Goal: Transaction & Acquisition: Purchase product/service

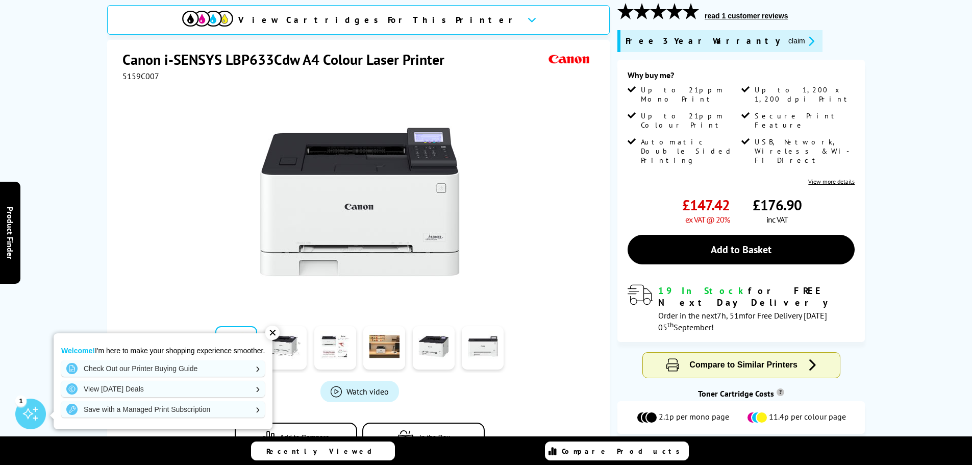
scroll to position [51, 0]
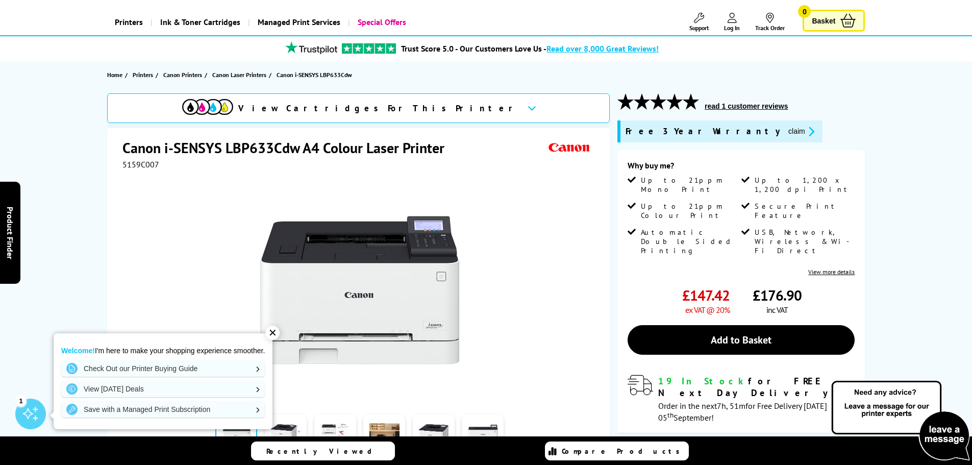
click at [785, 132] on button "claim" at bounding box center [801, 132] width 32 height 12
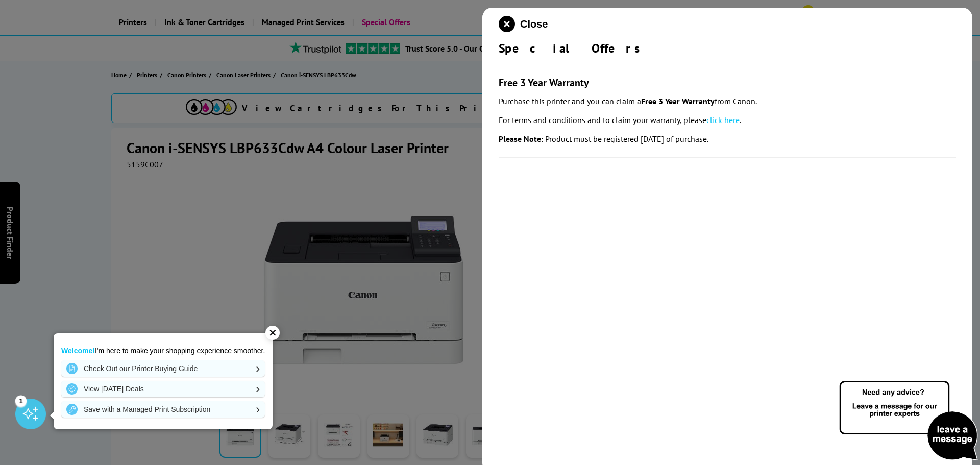
click at [405, 162] on div at bounding box center [490, 232] width 980 height 465
click at [508, 20] on icon "close modal" at bounding box center [506, 24] width 16 height 16
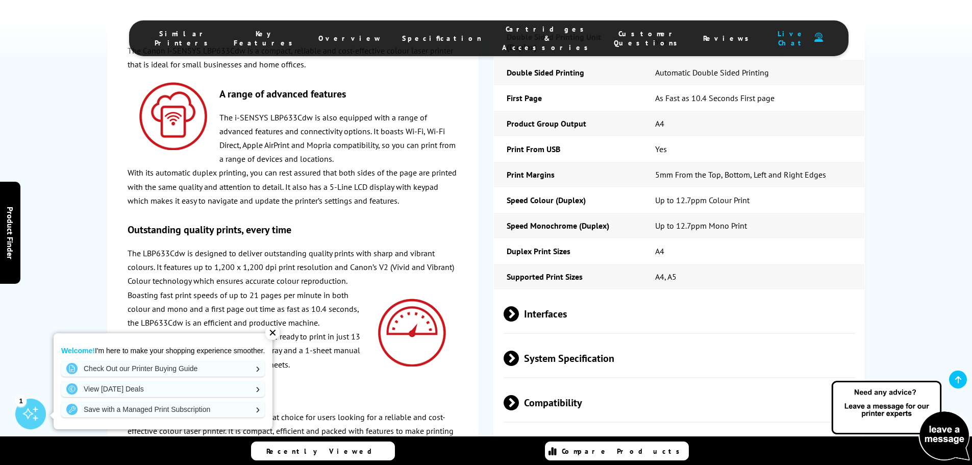
scroll to position [2041, 0]
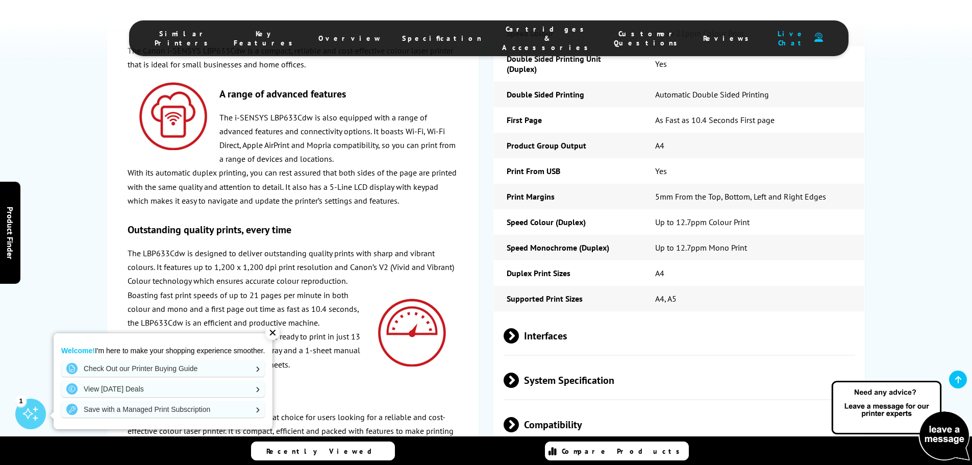
click at [276, 331] on div "✕" at bounding box center [272, 333] width 14 height 14
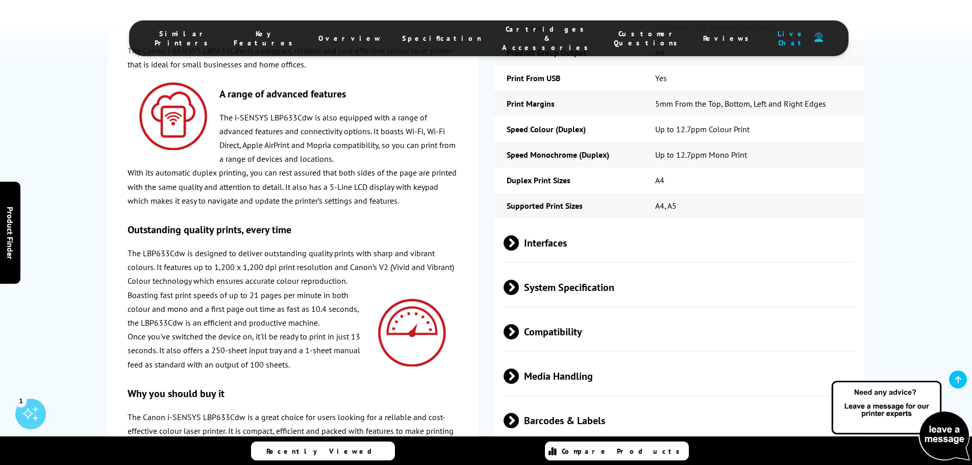
scroll to position [2194, 0]
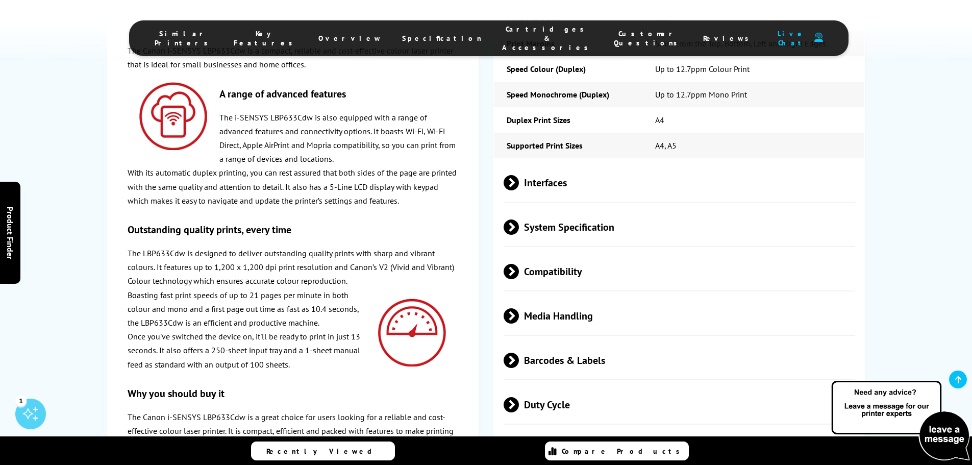
click at [559, 385] on span "Duty Cycle" at bounding box center [680, 404] width 352 height 38
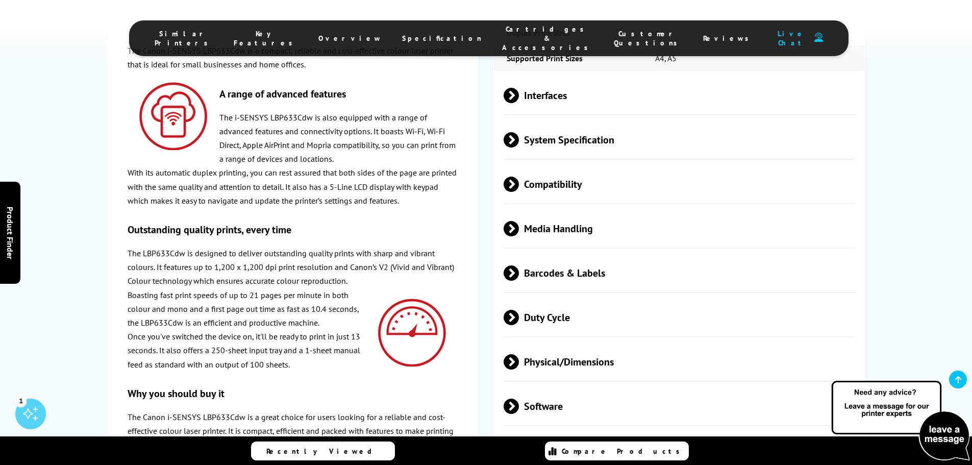
scroll to position [2296, 0]
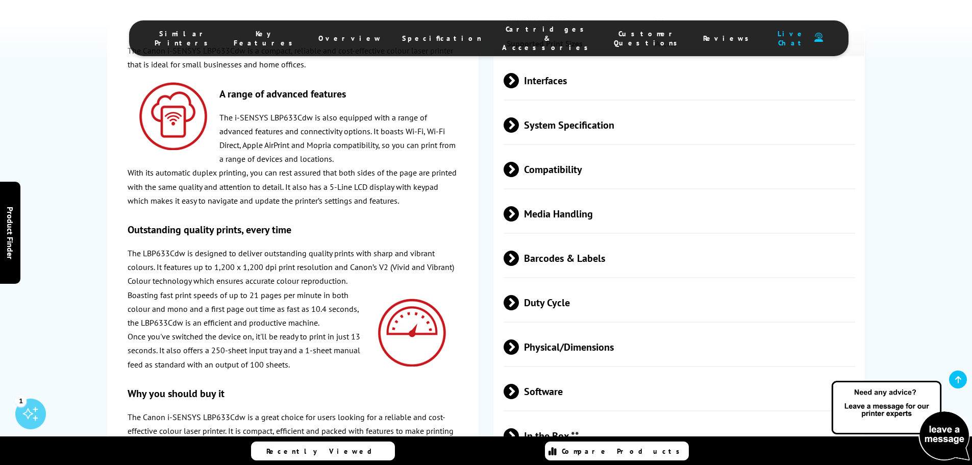
click at [558, 372] on span "Software" at bounding box center [680, 391] width 352 height 38
click at [580, 441] on span "In the Box **" at bounding box center [680, 460] width 352 height 38
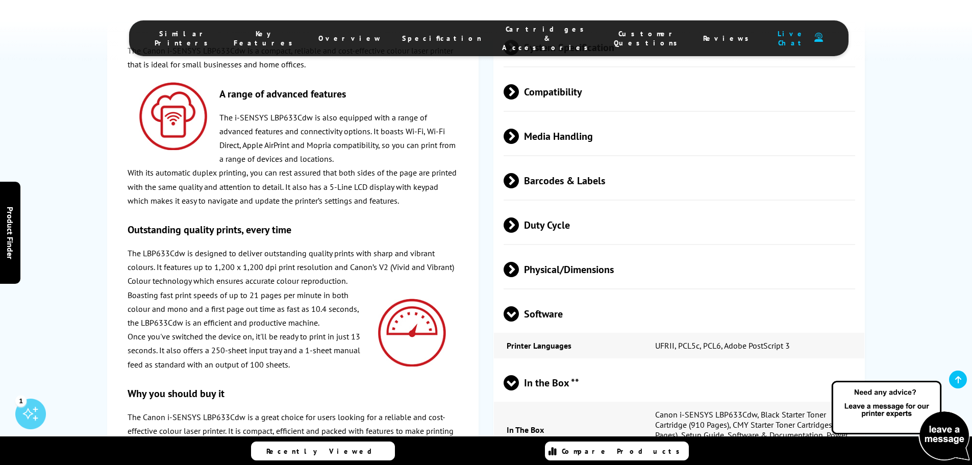
scroll to position [2398, 0]
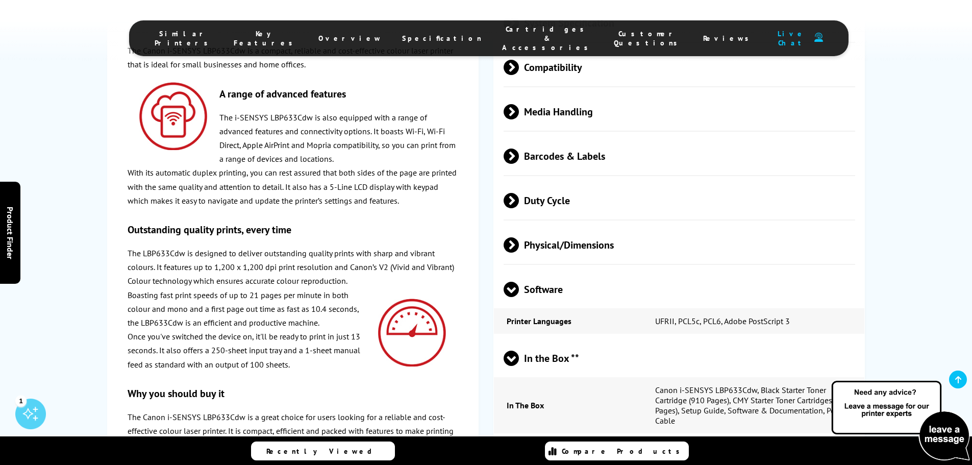
click at [639, 438] on span "Cartridges Included **" at bounding box center [680, 457] width 352 height 38
click at [658, 438] on span "Cartridges Included **" at bounding box center [680, 457] width 352 height 38
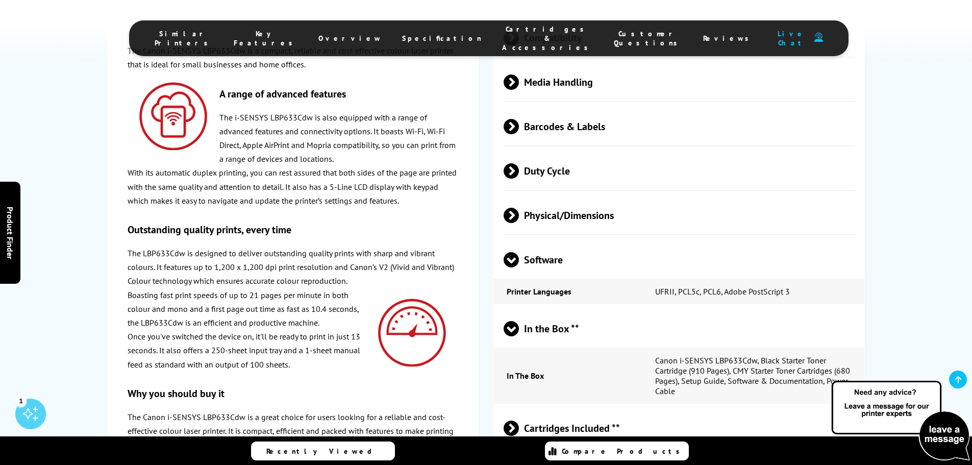
scroll to position [2449, 0]
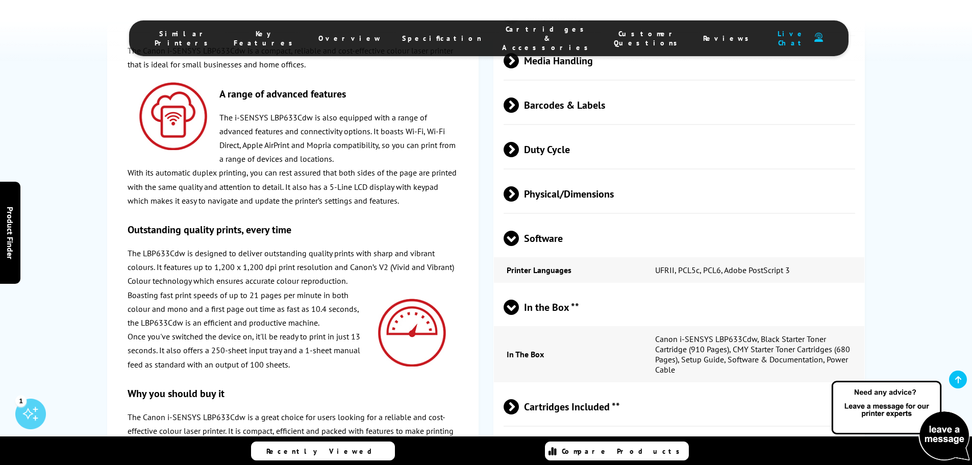
click at [688, 387] on span "Cartridges Included **" at bounding box center [680, 406] width 352 height 38
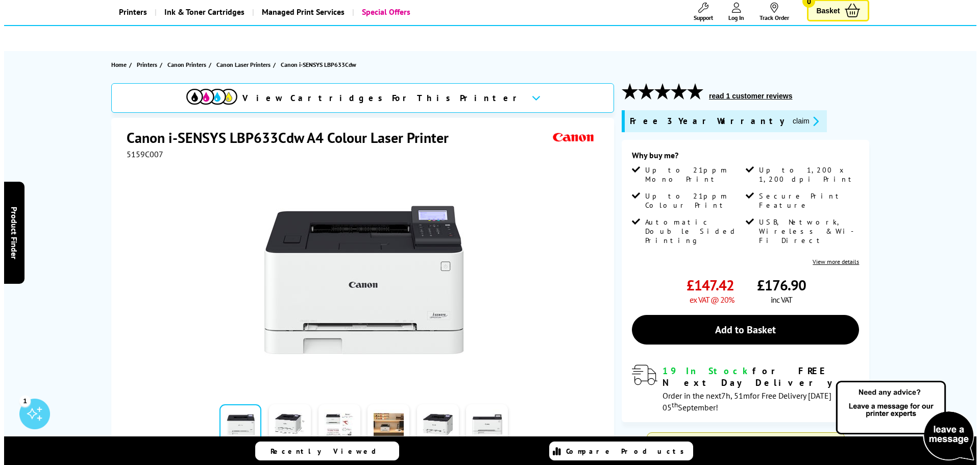
scroll to position [0, 0]
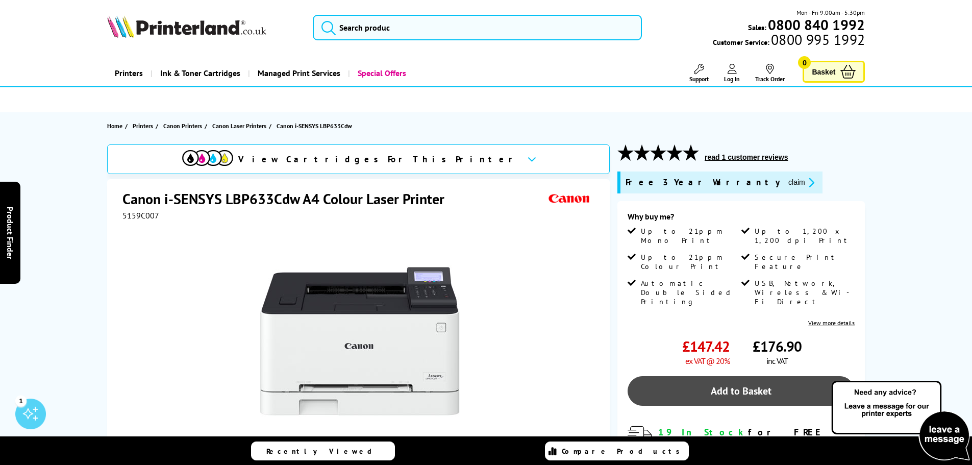
click at [812, 376] on link "Add to Basket" at bounding box center [741, 391] width 227 height 30
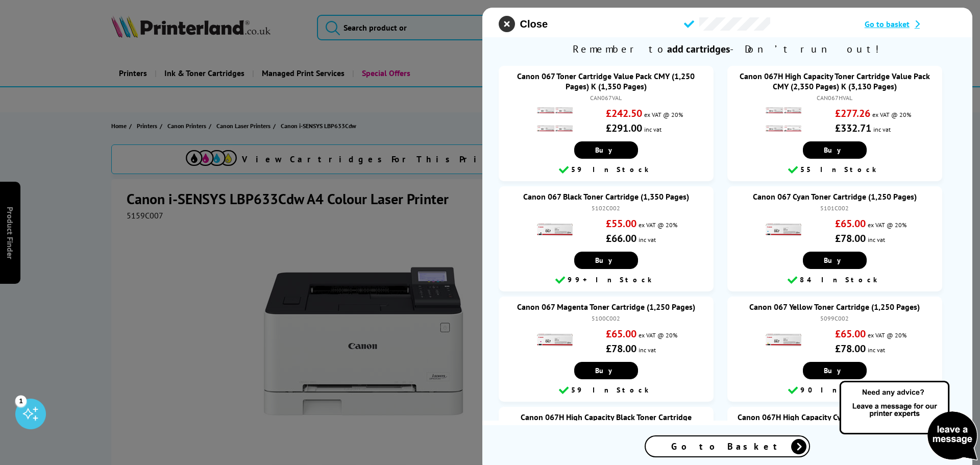
click at [507, 22] on icon "close modal" at bounding box center [506, 24] width 16 height 16
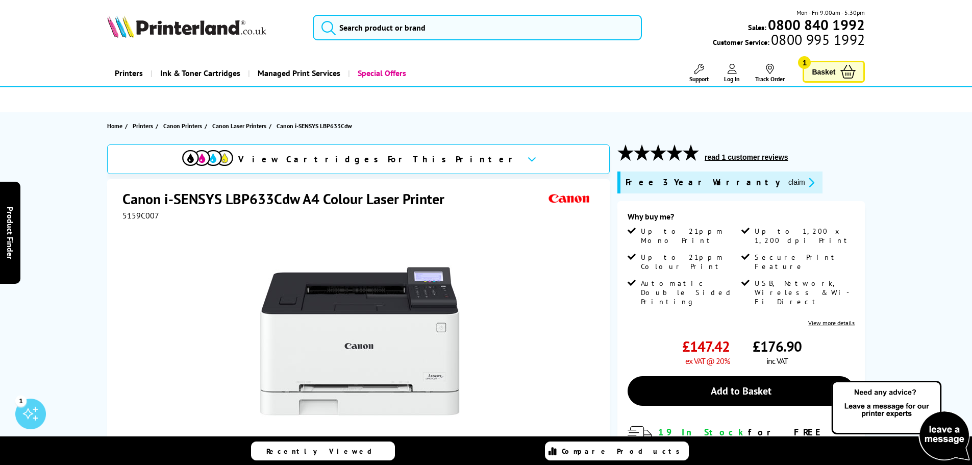
click at [836, 78] on link "Basket 1" at bounding box center [834, 72] width 62 height 22
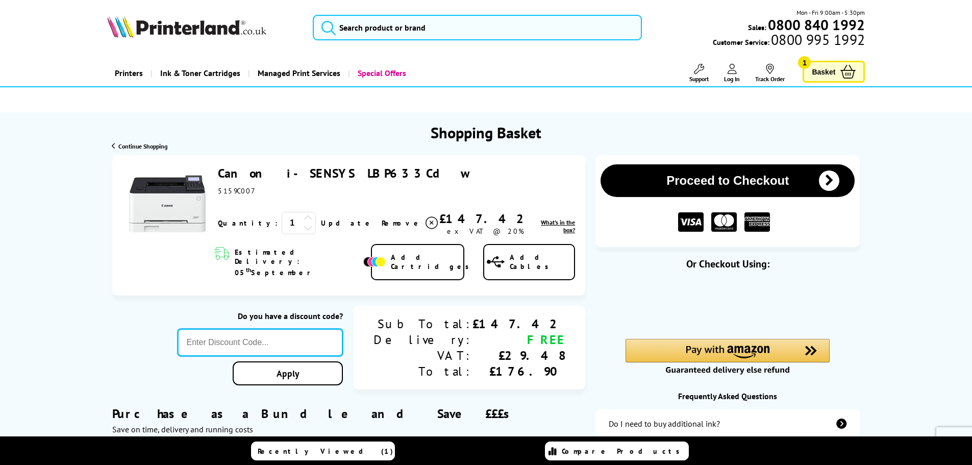
click at [335, 336] on input "text" at bounding box center [261, 343] width 166 height 28
type input "5OFFPRINTERS"
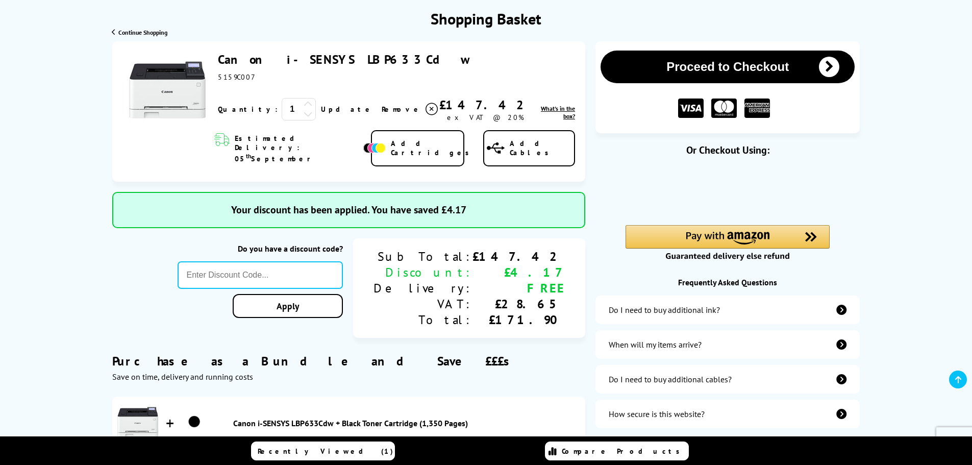
scroll to position [102, 0]
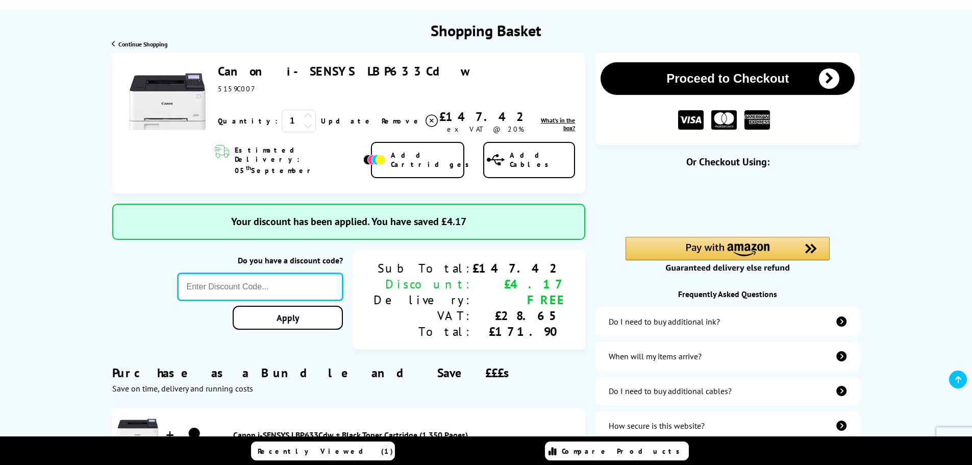
click at [283, 276] on input "text" at bounding box center [261, 287] width 166 height 28
type input "5OFFPRINTERS"
click at [255, 301] on div "Proceed to Checkout Shopping Basket ex VAT @ 20% 1 Update ex VAT @ 20%" at bounding box center [486, 415] width 972 height 724
click at [299, 273] on input "text" at bounding box center [261, 287] width 166 height 28
type input "SELECT10"
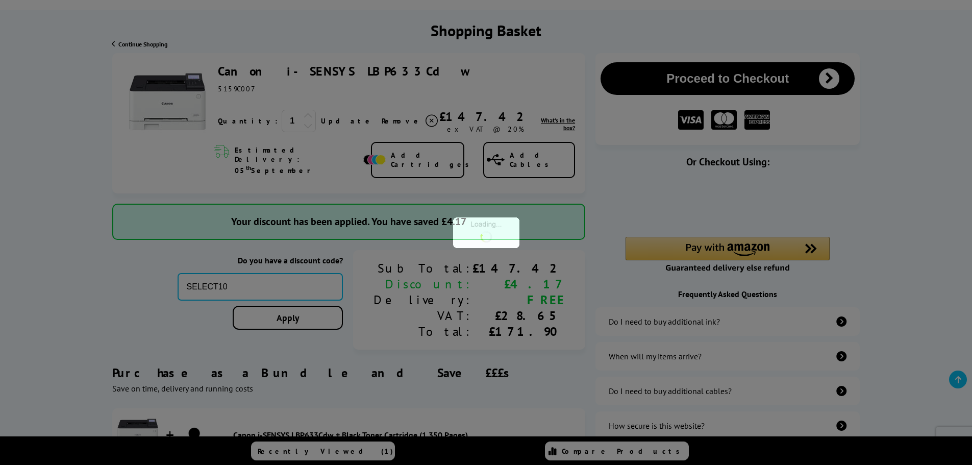
click at [252, 311] on div "Proceed to Checkout Shopping Basket ex VAT @ 20% 1 Update ex VAT @ 20%" at bounding box center [486, 415] width 972 height 724
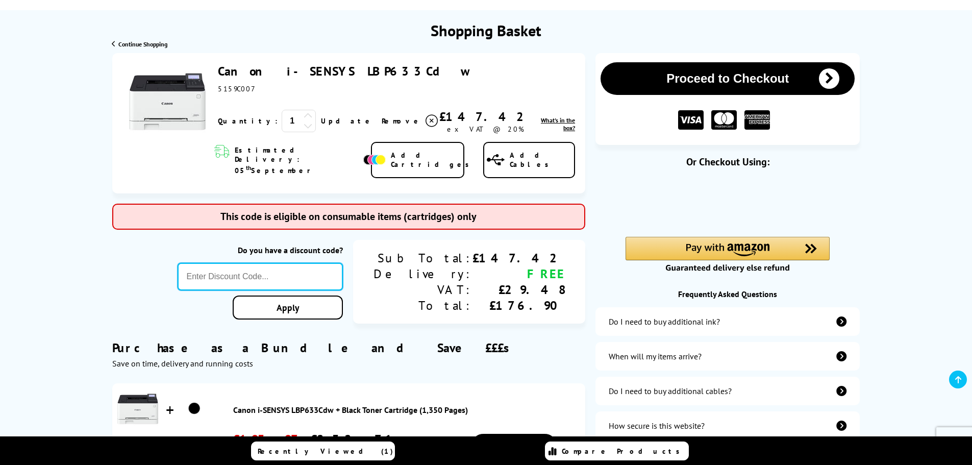
click at [343, 263] on input "text" at bounding box center [261, 277] width 166 height 28
type input "SIGNUP5"
click at [368, 314] on div "Proceed to Checkout Shopping Basket ex VAT @ 20% 1 Update ex VAT @ 20%" at bounding box center [486, 402] width 972 height 699
click at [343, 264] on input "text" at bounding box center [261, 277] width 166 height 28
type input "SIGNUP5"
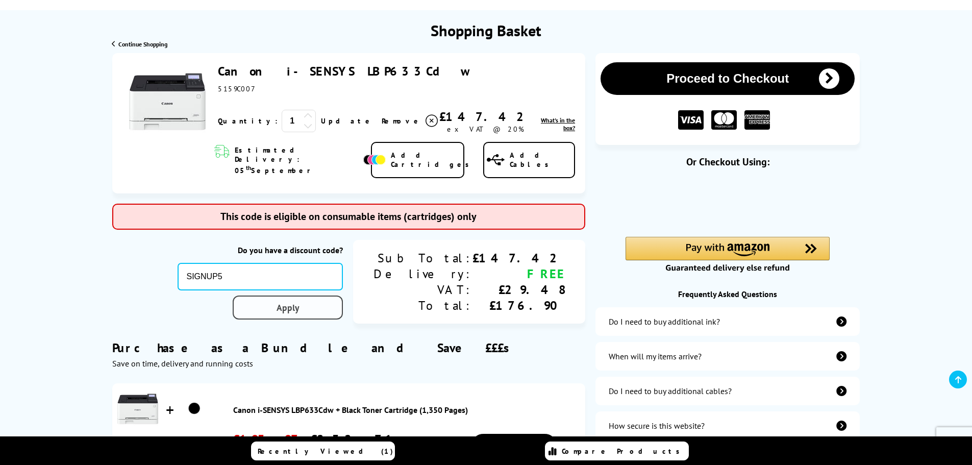
click at [368, 287] on div "Proceed to Checkout Shopping Basket ex VAT @ 20% 1 Update ex VAT @ 20%" at bounding box center [486, 402] width 972 height 699
click at [337, 263] on input "text" at bounding box center [261, 277] width 166 height 28
type input "COUPON10"
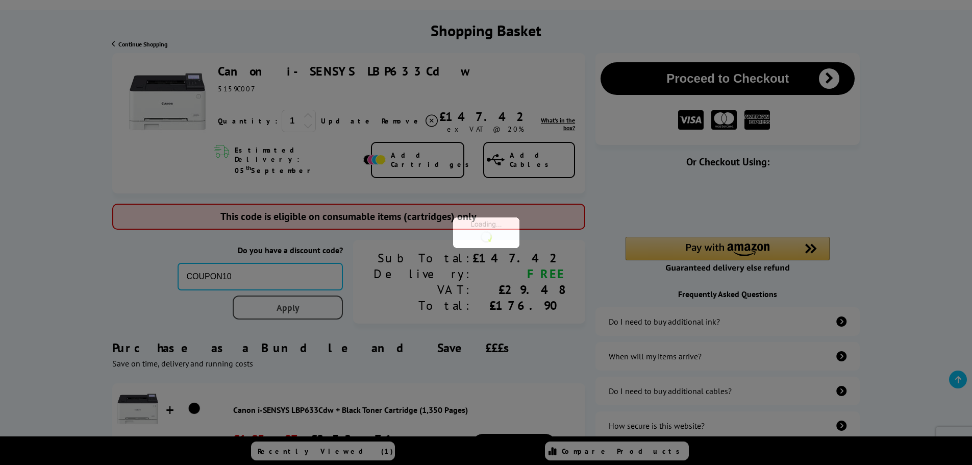
click at [357, 296] on div "Proceed to Checkout Shopping Basket ex VAT @ 20% 1 Update ex VAT @ 20%" at bounding box center [486, 402] width 972 height 699
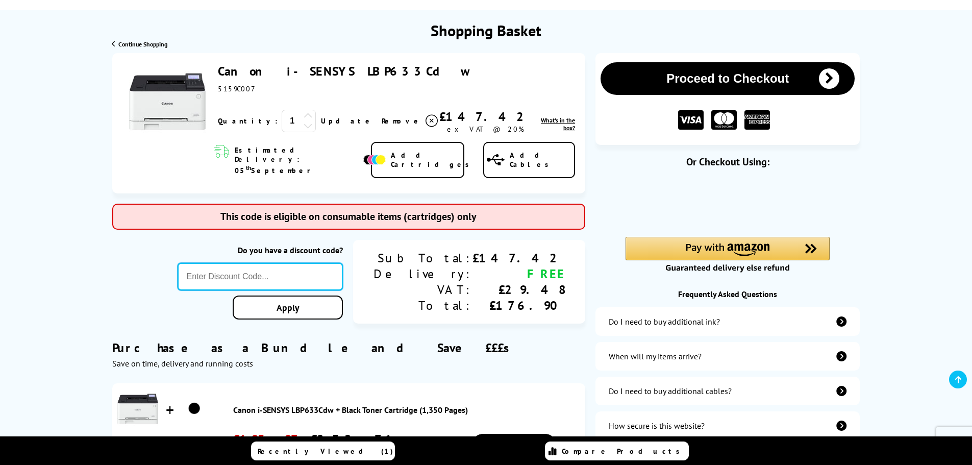
click at [341, 263] on input "text" at bounding box center [261, 277] width 166 height 28
paste input "CONSMW10"
type input "CONSMW10"
click at [406, 268] on div "Proceed to Checkout Shopping Basket ex VAT @ 20% 1 Update ex VAT @ 20%" at bounding box center [486, 402] width 972 height 699
click at [343, 265] on input "text" at bounding box center [261, 277] width 166 height 28
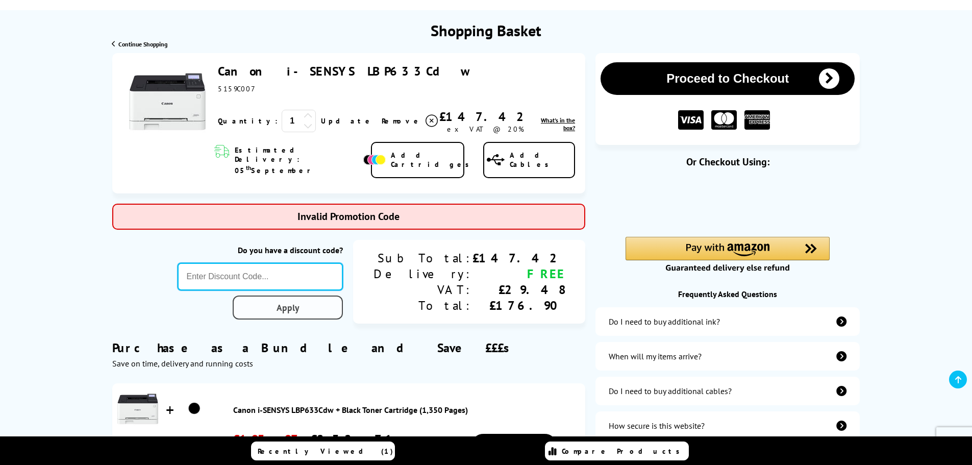
paste input "CONS10"
type input "CONS10"
click at [387, 291] on div "Proceed to Checkout Shopping Basket ex VAT @ 20% 1 Update ex VAT @ 20%" at bounding box center [486, 402] width 972 height 699
click at [343, 263] on input "text" at bounding box center [261, 277] width 166 height 28
paste input "CONS10"
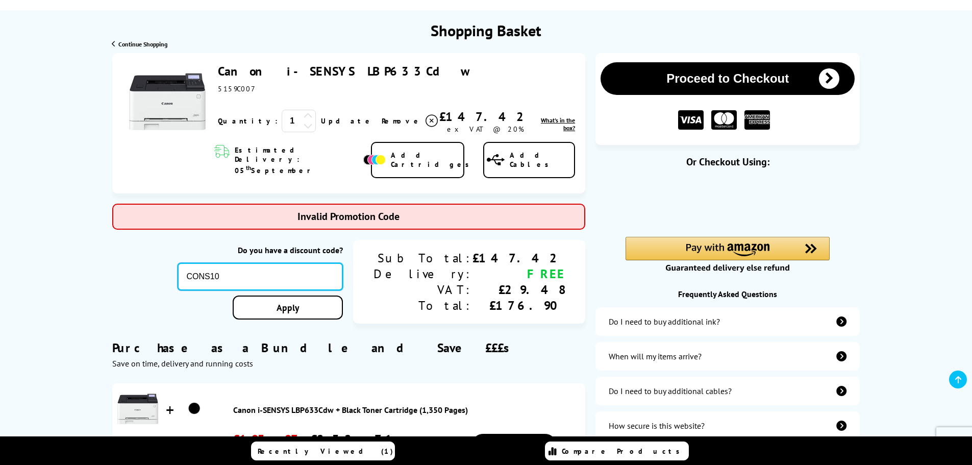
type input "CONS10"
click at [411, 269] on div "Proceed to Checkout Shopping Basket ex VAT @ 20% 1 Update ex VAT @ 20%" at bounding box center [486, 402] width 972 height 699
click at [343, 266] on input "text" at bounding box center [261, 277] width 166 height 28
paste input "LOYALTY2025"
type input "LOYALTY2025"
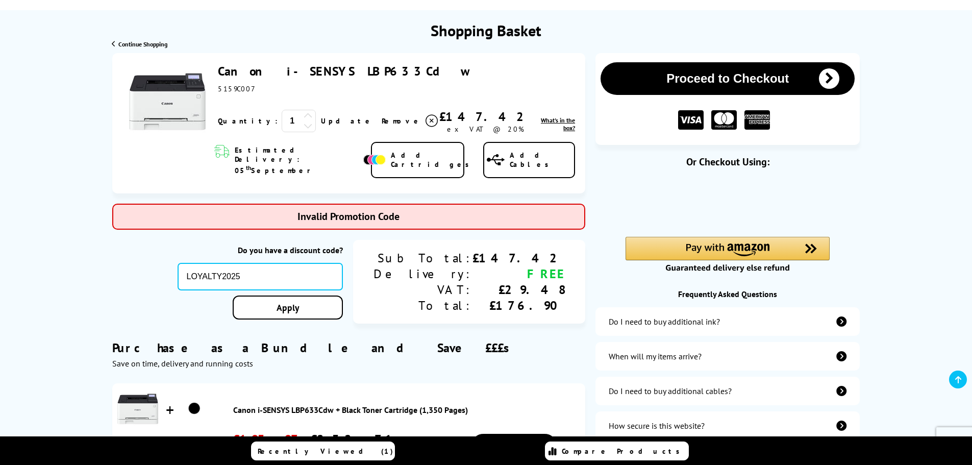
click at [418, 265] on div "Proceed to Checkout Shopping Basket ex VAT @ 20% 1 Update ex VAT @ 20%" at bounding box center [486, 402] width 972 height 699
click at [343, 263] on input "text" at bounding box center [261, 277] width 166 height 28
paste input "A3THIRTY"
type input "A3THIRTY"
click at [383, 323] on div "Proceed to Checkout Shopping Basket ex VAT @ 20% 1 Update ex VAT @ 20%" at bounding box center [486, 402] width 972 height 699
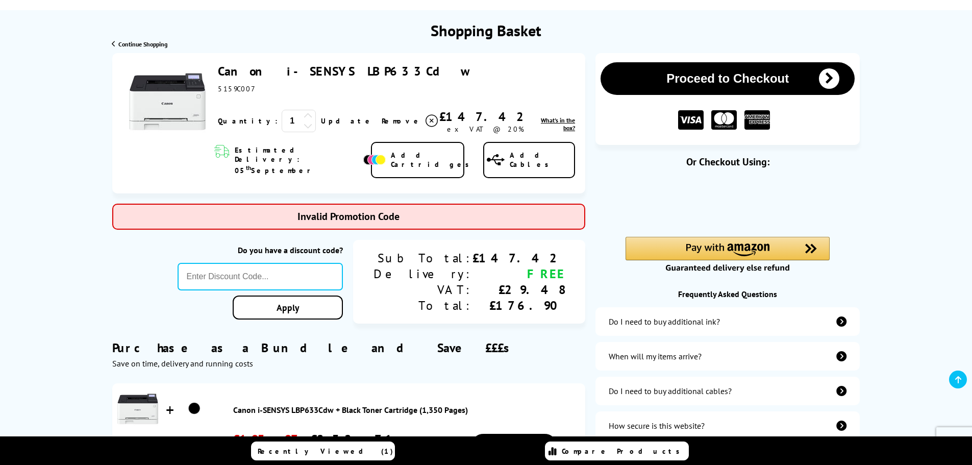
click at [941, 277] on div "Proceed to Checkout Shopping Basket ex VAT @ 20% 1 Update ex VAT @ 20%" at bounding box center [486, 402] width 972 height 699
